Goal: Task Accomplishment & Management: Use online tool/utility

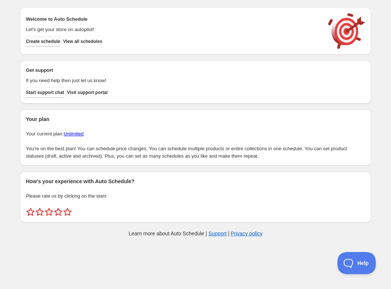
click at [57, 43] on span "Create schedule" at bounding box center [43, 41] width 34 height 6
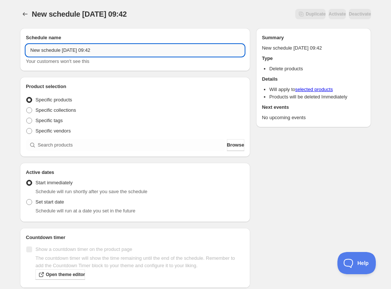
click at [97, 51] on input "New schedule [DATE] 09:42" at bounding box center [135, 50] width 218 height 12
paste input "[DATE] 6:30PM-8:30PM | Watercolor and Pen Sketching"
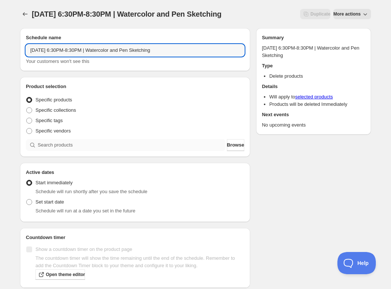
type input "[DATE] 6:30PM-8:30PM | Watercolor and Pen Sketching"
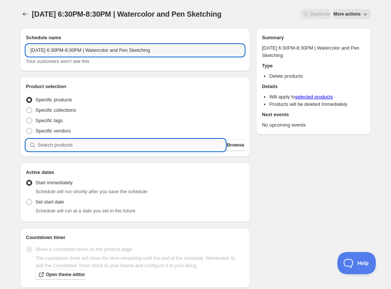
click at [80, 163] on div "Schedule name [DATE] 6:30PM-8:30PM | Watercolor and Pen Sketching Your customer…" at bounding box center [135, 157] width 230 height 259
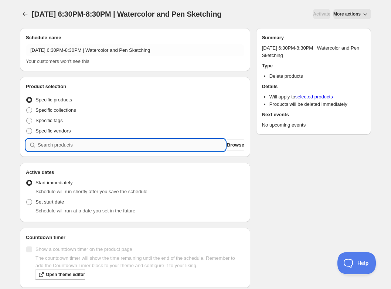
paste input "[DATE] 6:30PM-8:30PM | Watercolor and Pen Sketching"
type input "[DATE] 6:30PM-8:30PM | Watercolor and Pen Sketching"
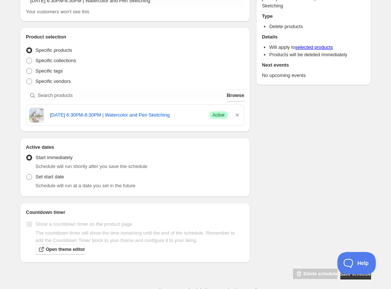
scroll to position [54, 0]
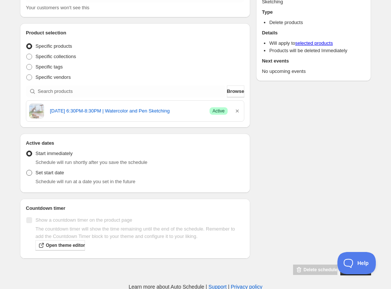
click at [30, 171] on span at bounding box center [29, 173] width 6 height 6
click at [27, 170] on input "Set start date" at bounding box center [26, 170] width 0 height 0
radio input "true"
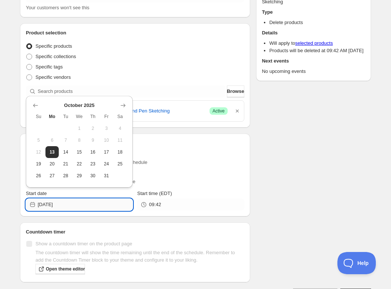
click at [72, 202] on input "[DATE]" at bounding box center [85, 204] width 95 height 12
click at [96, 151] on span "16" at bounding box center [93, 152] width 8 height 6
click at [110, 205] on input "[DATE]" at bounding box center [85, 204] width 95 height 12
click at [122, 109] on icon "Show next month, November 2025" at bounding box center [122, 105] width 7 height 7
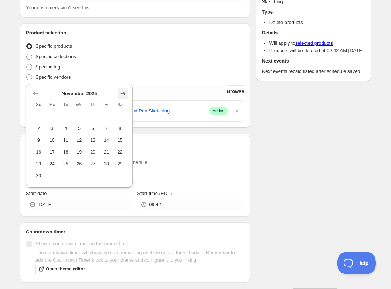
click at [121, 91] on icon "Show next month, December 2025" at bounding box center [122, 93] width 7 height 7
click at [67, 153] on span "16" at bounding box center [66, 152] width 8 height 6
type input "[DATE]"
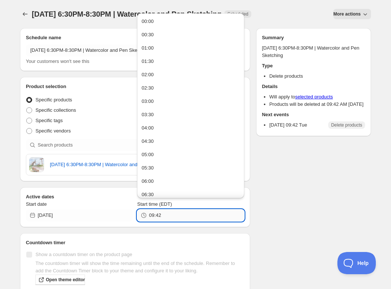
click at [168, 220] on input "09:42" at bounding box center [196, 215] width 95 height 12
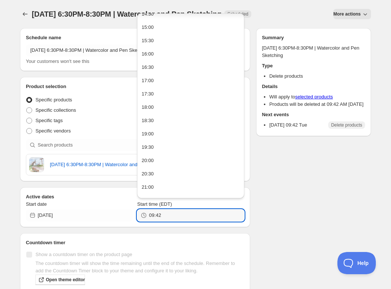
scroll to position [456, 0]
drag, startPoint x: 170, startPoint y: 217, endPoint x: 146, endPoint y: 212, distance: 24.4
click at [149, 216] on input "09:42" at bounding box center [196, 215] width 95 height 12
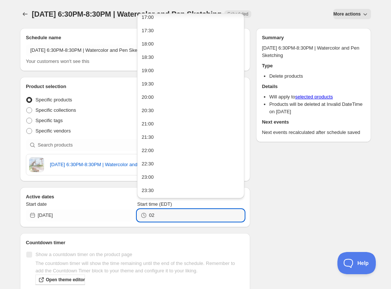
type input "0"
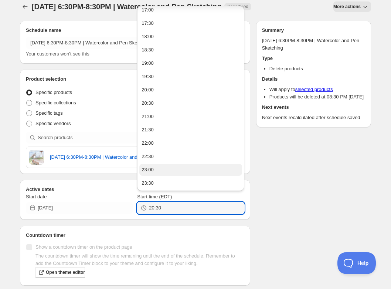
scroll to position [9, 0]
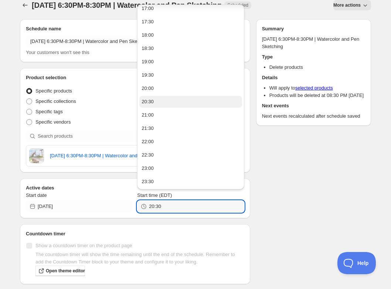
type input "20:30"
click at [176, 101] on button "20:30" at bounding box center [190, 102] width 102 height 12
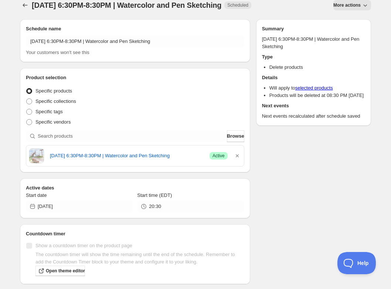
click at [326, 240] on div "Schedule name [DATE] 6:30PM-8:30PM | Watercolor and Pen Sketching Your customer…" at bounding box center [192, 156] width 357 height 287
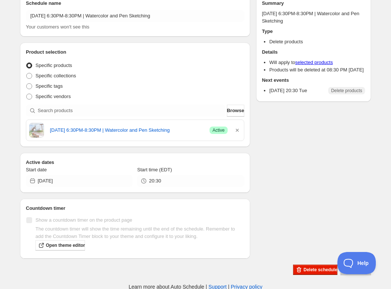
scroll to position [0, 0]
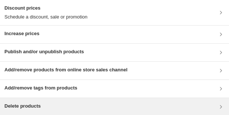
click at [68, 108] on div "Delete products" at bounding box center [114, 106] width 220 height 9
